Goal: Task Accomplishment & Management: Manage account settings

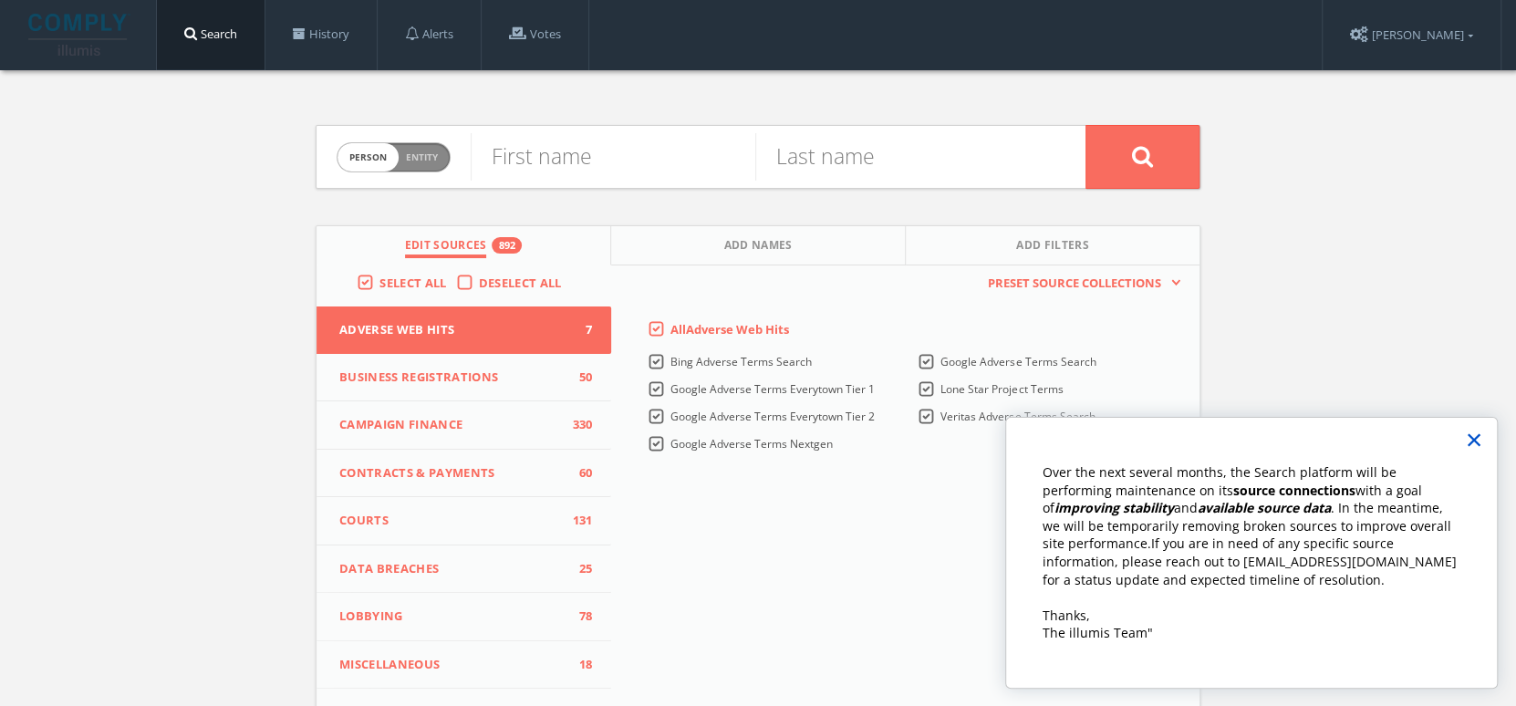
click at [1481, 429] on button "×" at bounding box center [1472, 439] width 17 height 29
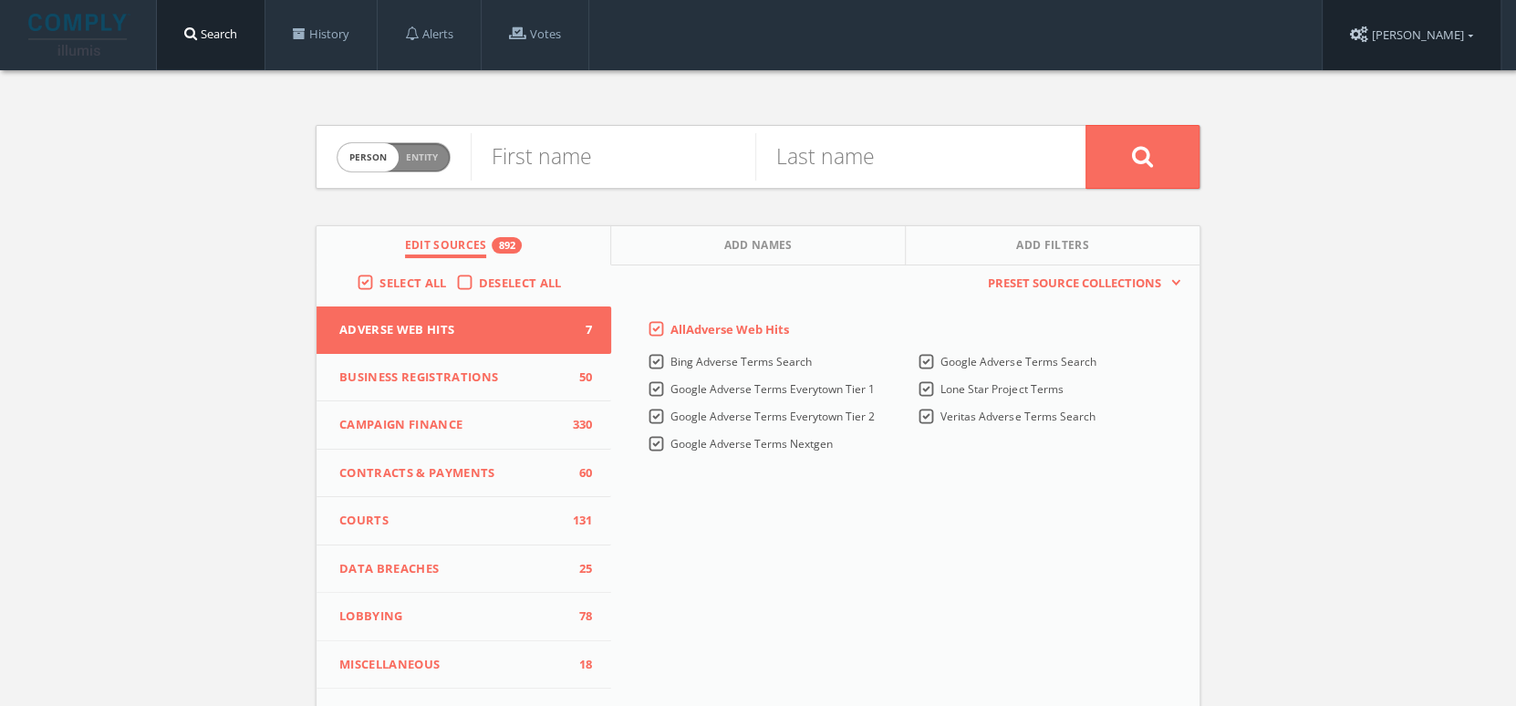
click at [1423, 34] on link "[PERSON_NAME]" at bounding box center [1411, 35] width 178 height 70
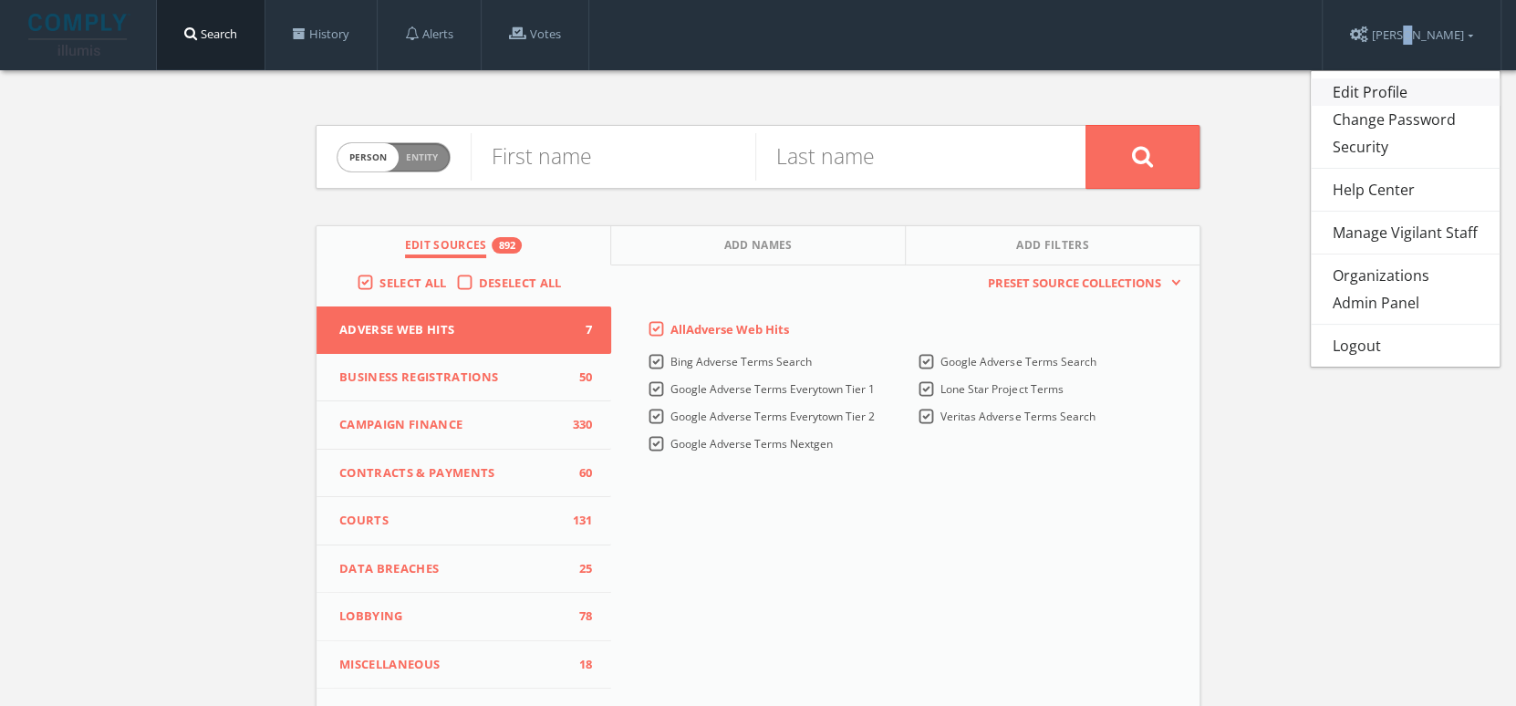
click at [1388, 81] on link "Edit Profile" at bounding box center [1404, 91] width 189 height 27
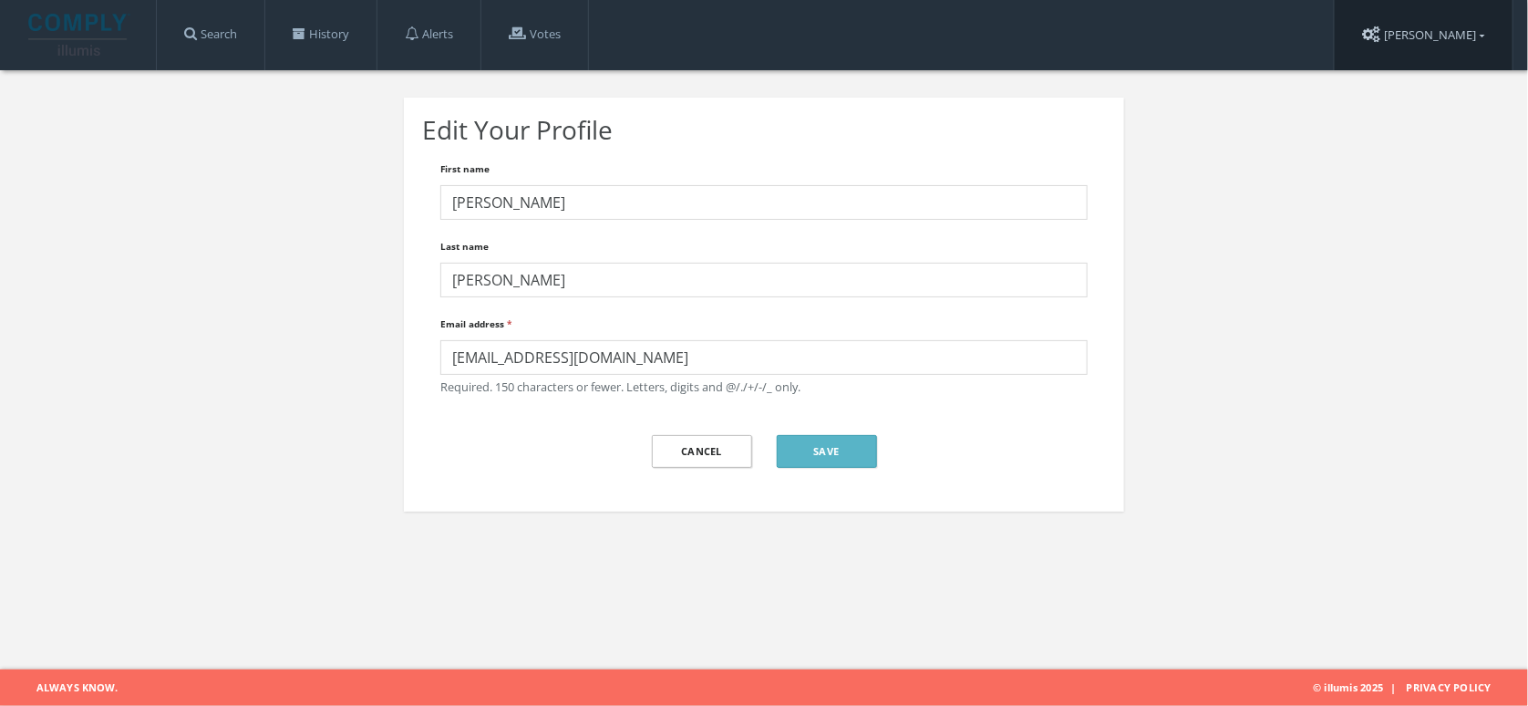
click at [1380, 41] on span at bounding box center [1370, 34] width 17 height 16
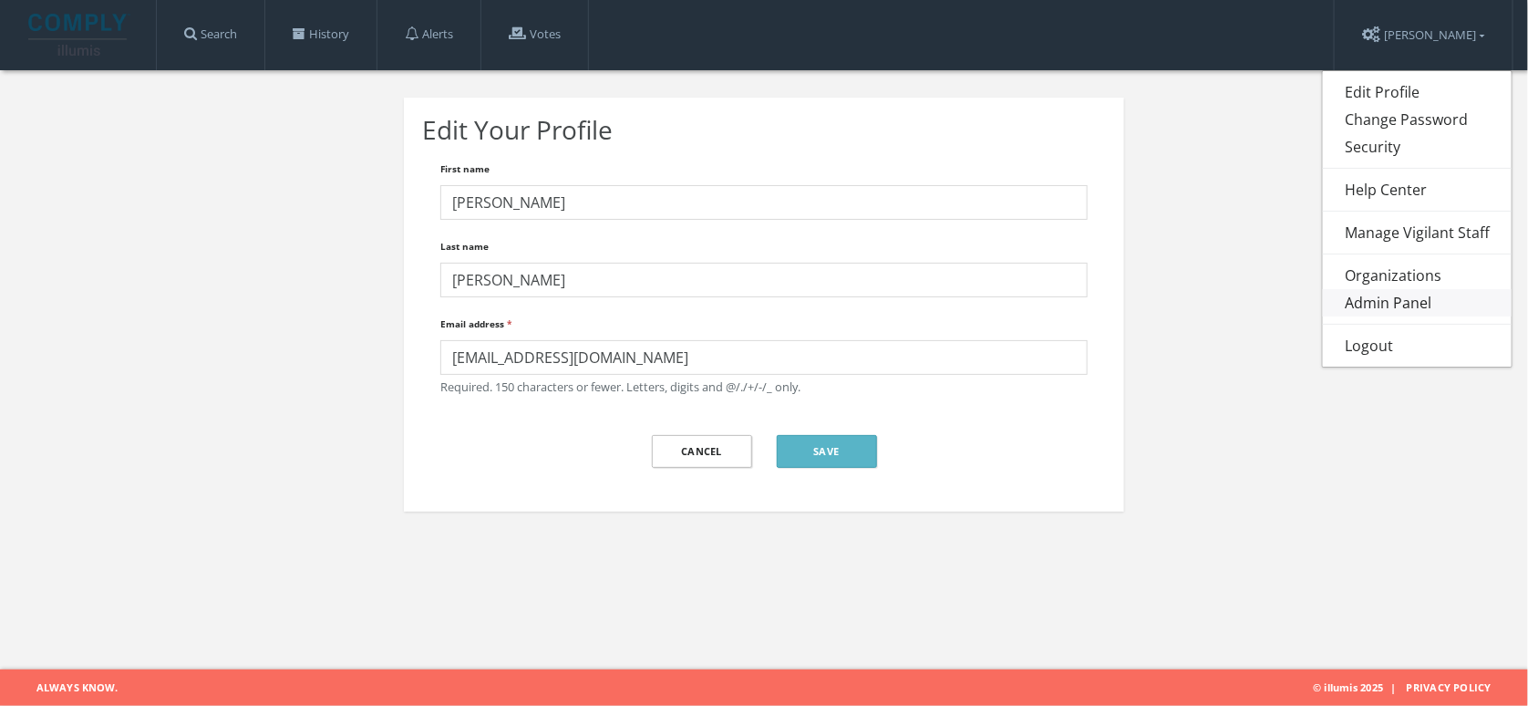
click at [1402, 297] on link "Admin Panel" at bounding box center [1417, 302] width 189 height 27
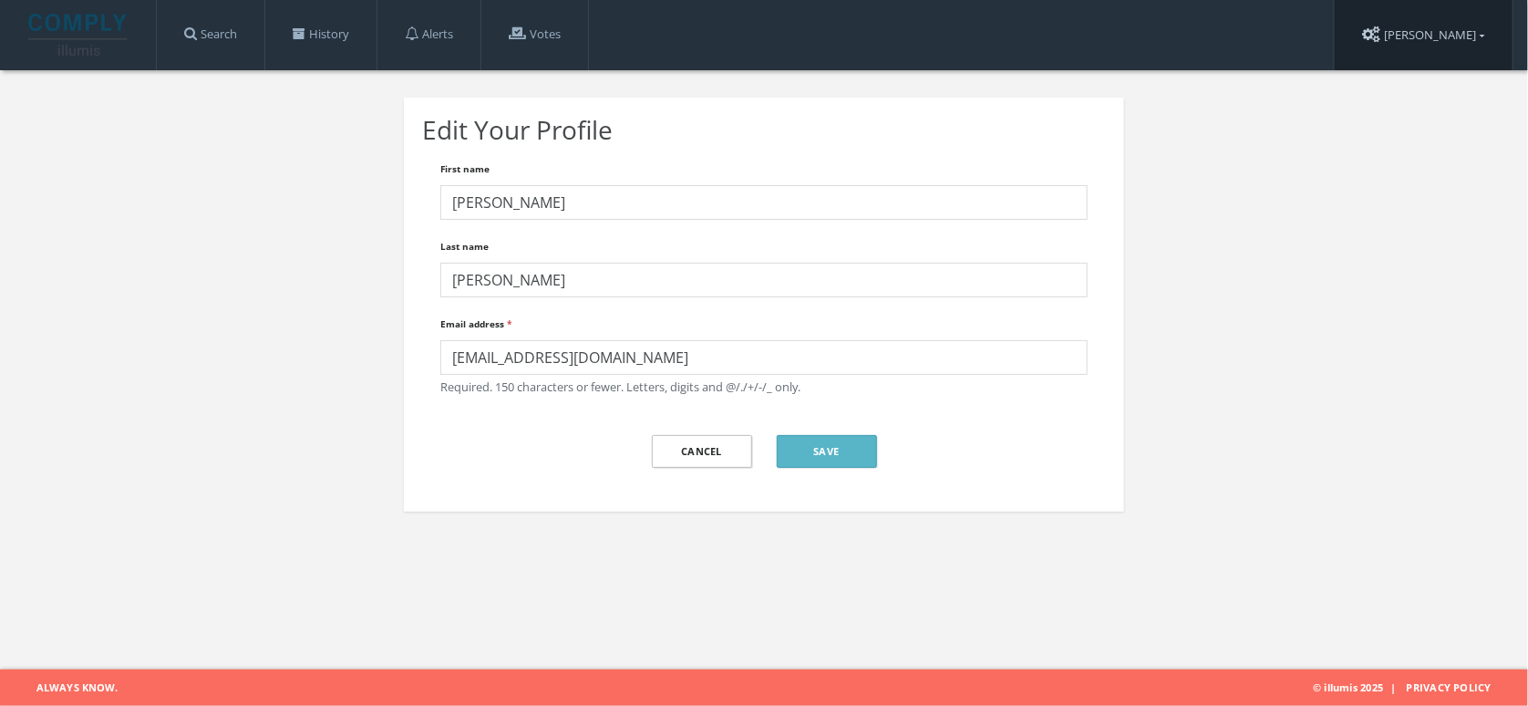
click at [1480, 43] on link "[PERSON_NAME]" at bounding box center [1424, 35] width 178 height 70
